Goal: Task Accomplishment & Management: Manage account settings

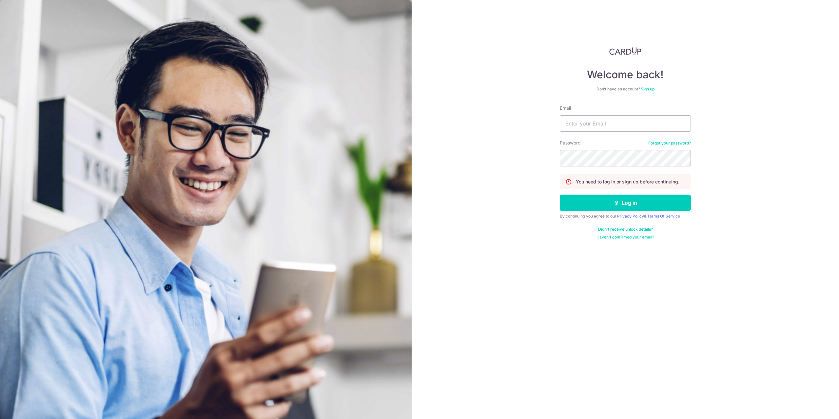
click at [630, 125] on input "Email" at bounding box center [625, 123] width 131 height 16
type input "[EMAIL_ADDRESS][DOMAIN_NAME]"
click at [560, 195] on button "Log in" at bounding box center [625, 203] width 131 height 16
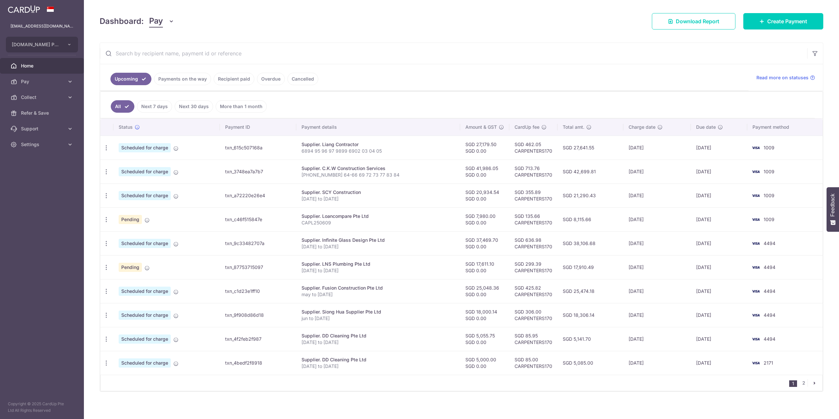
scroll to position [84, 0]
click at [618, 401] on div "× Pause Schedule Pause all future payments in this series Pause just this one p…" at bounding box center [461, 209] width 755 height 419
click at [800, 380] on link "2" at bounding box center [804, 383] width 8 height 8
